Goal: Task Accomplishment & Management: Manage account settings

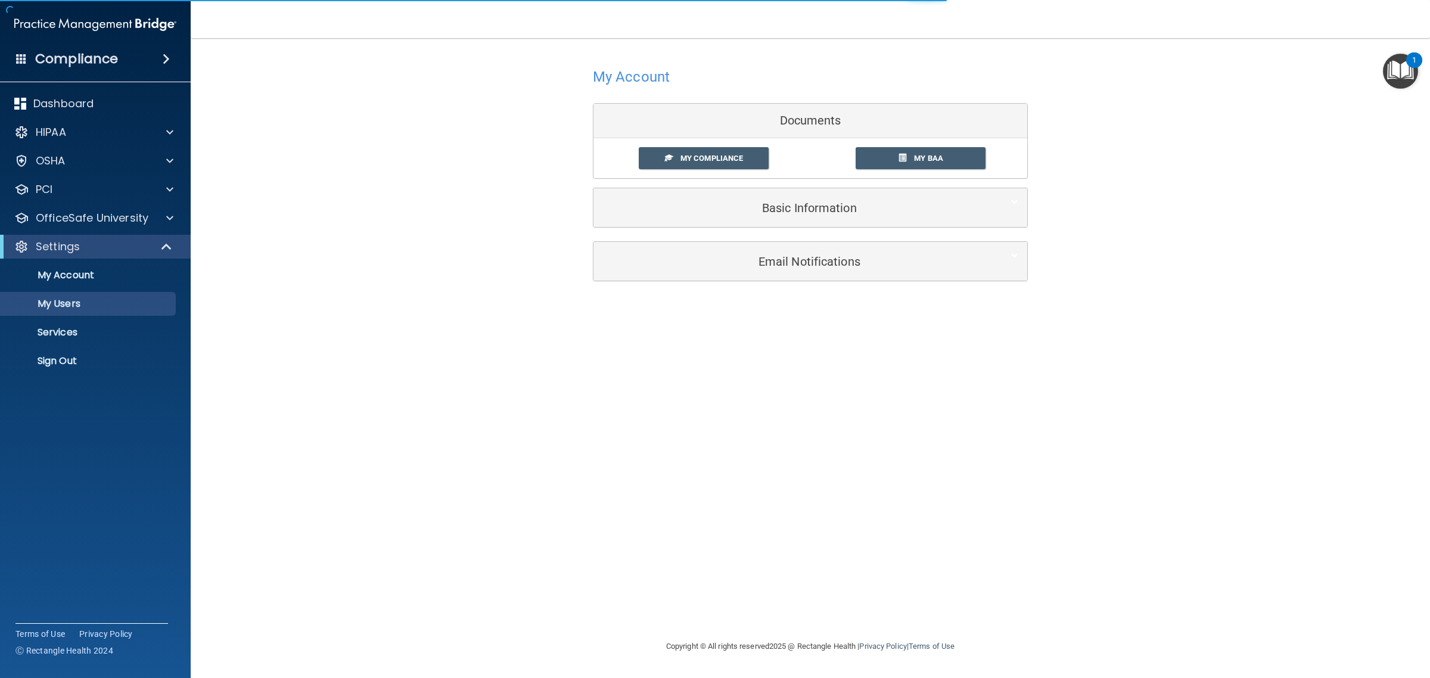
select select "20"
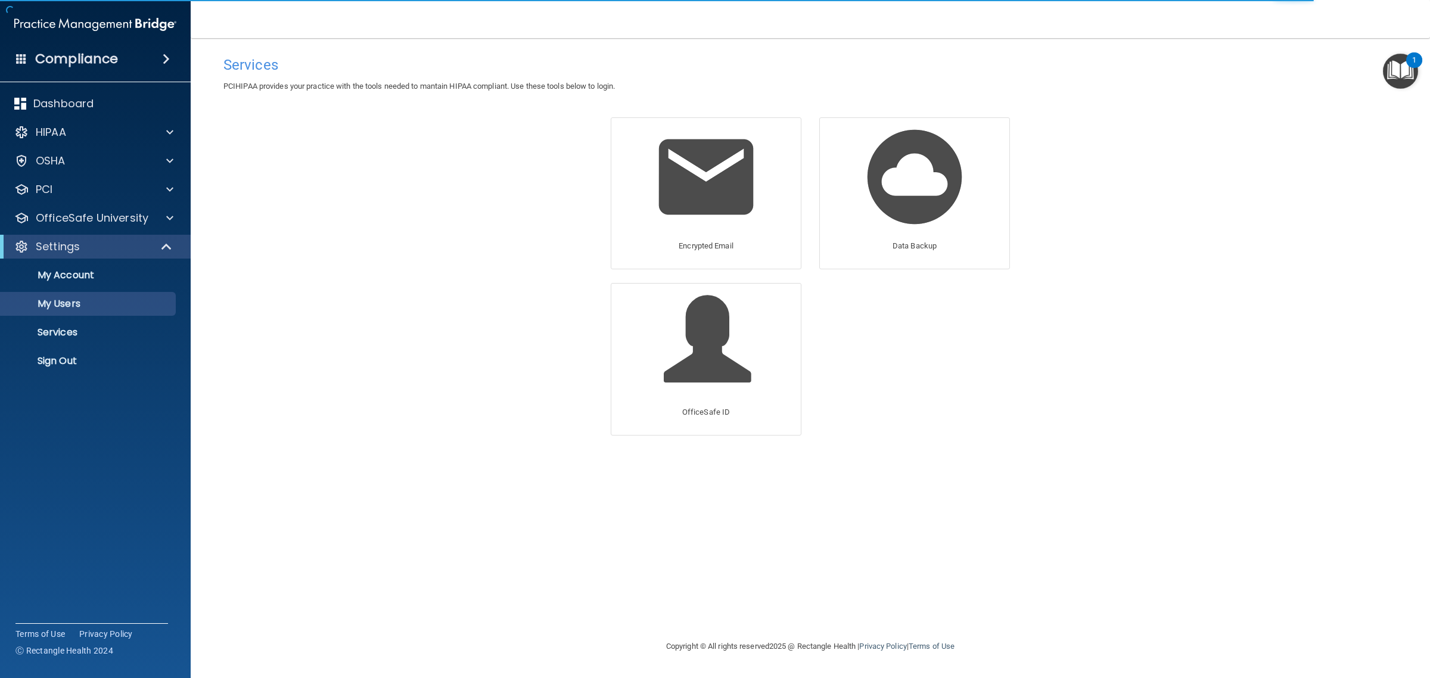
select select "20"
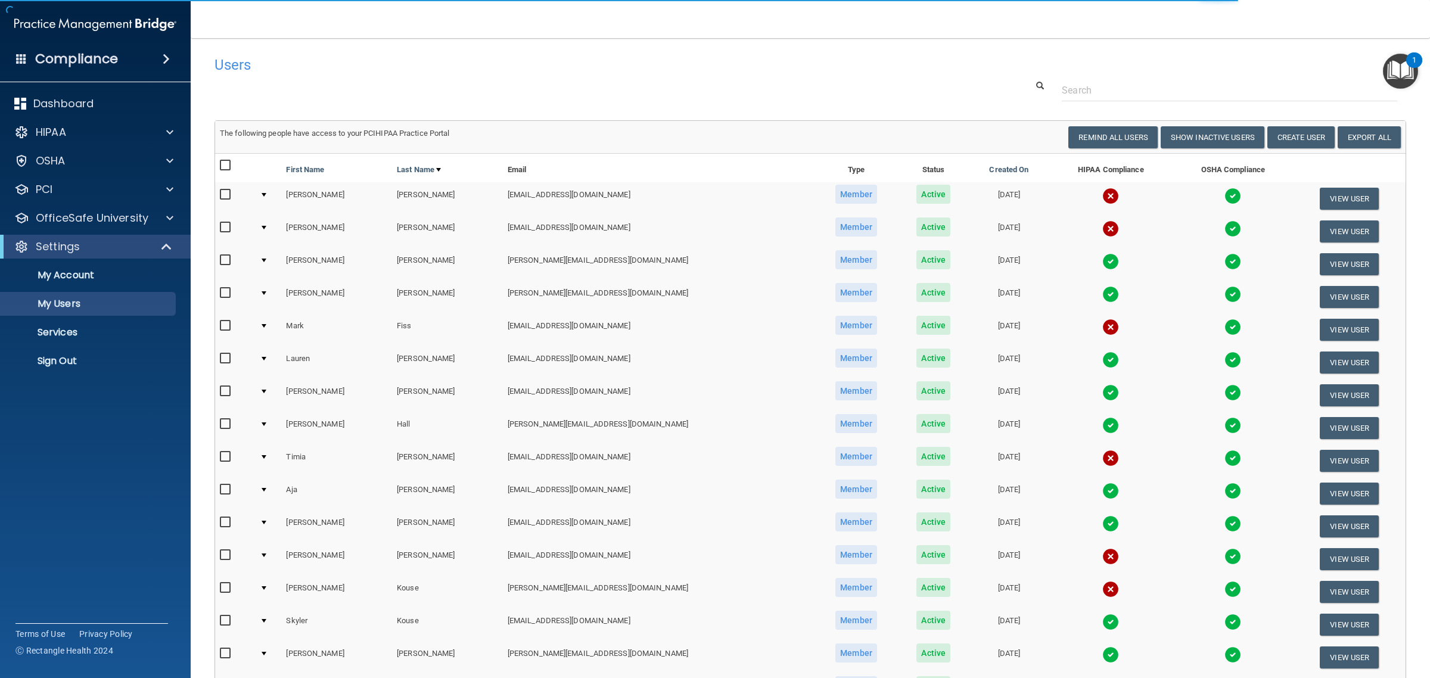
select select "20"
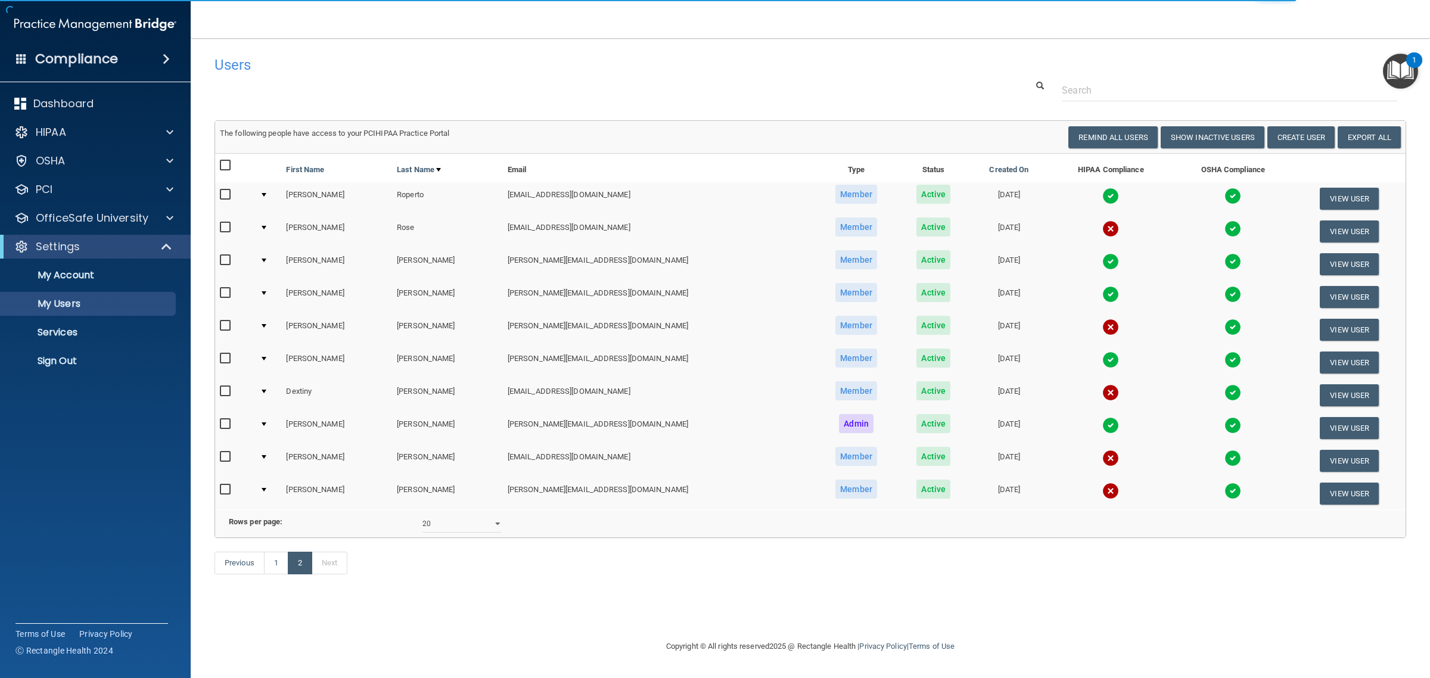
select select "20"
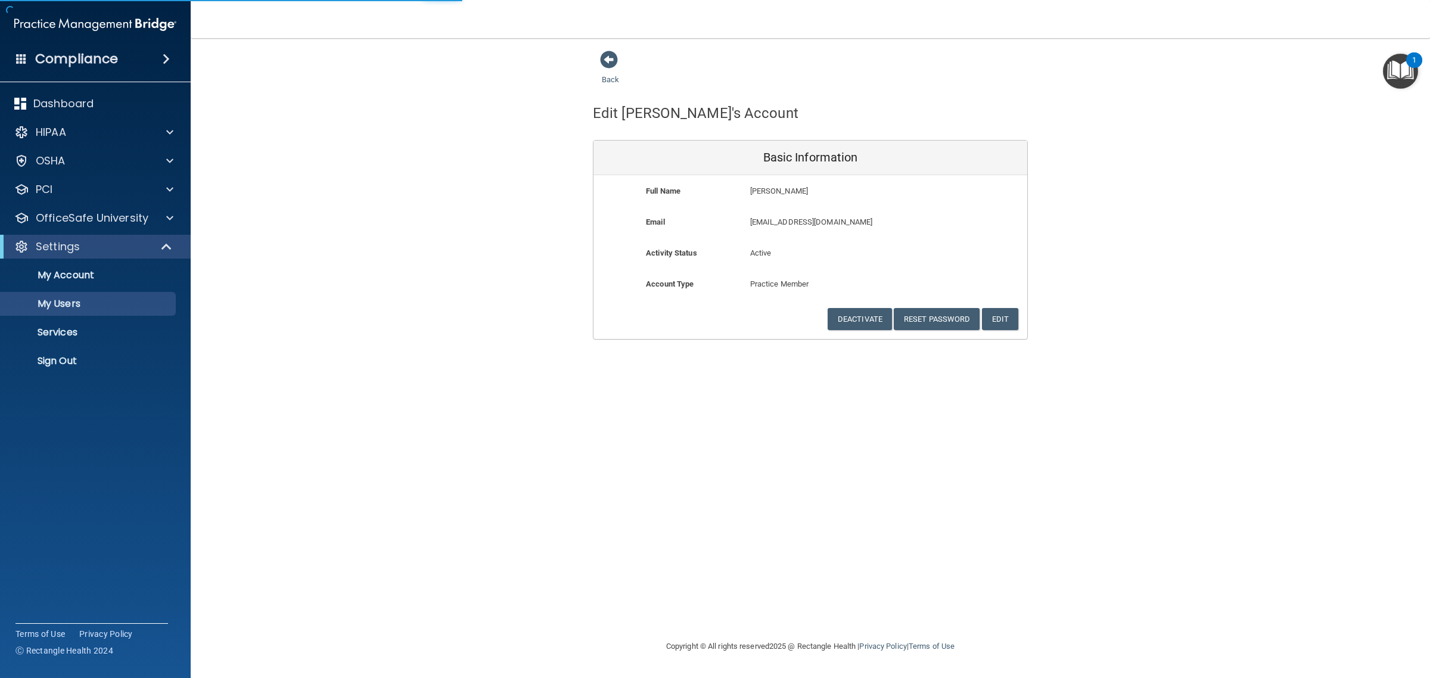
select select "20"
